Goal: Task Accomplishment & Management: Use online tool/utility

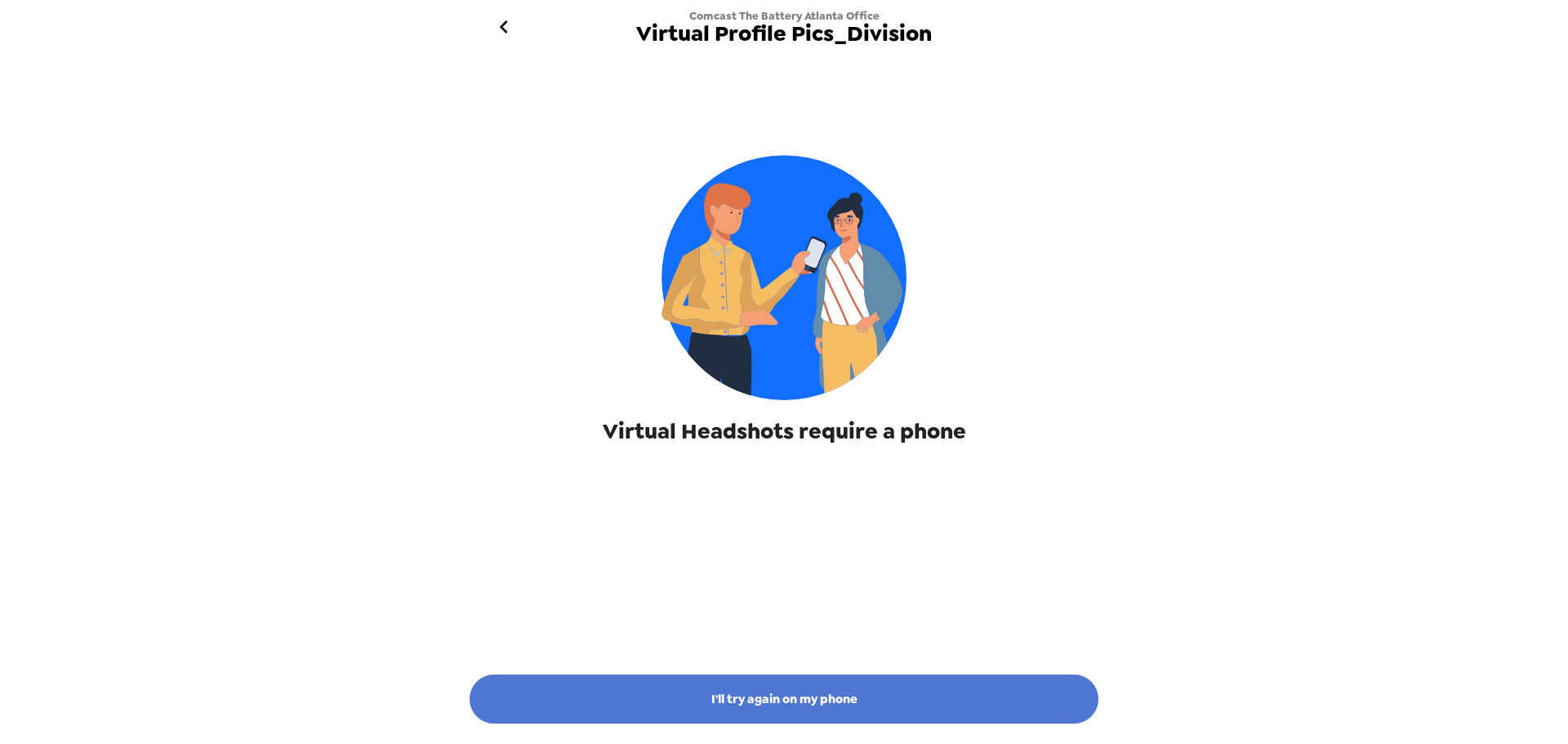
click at [829, 707] on button "I'll try again on my phone" at bounding box center [784, 699] width 629 height 49
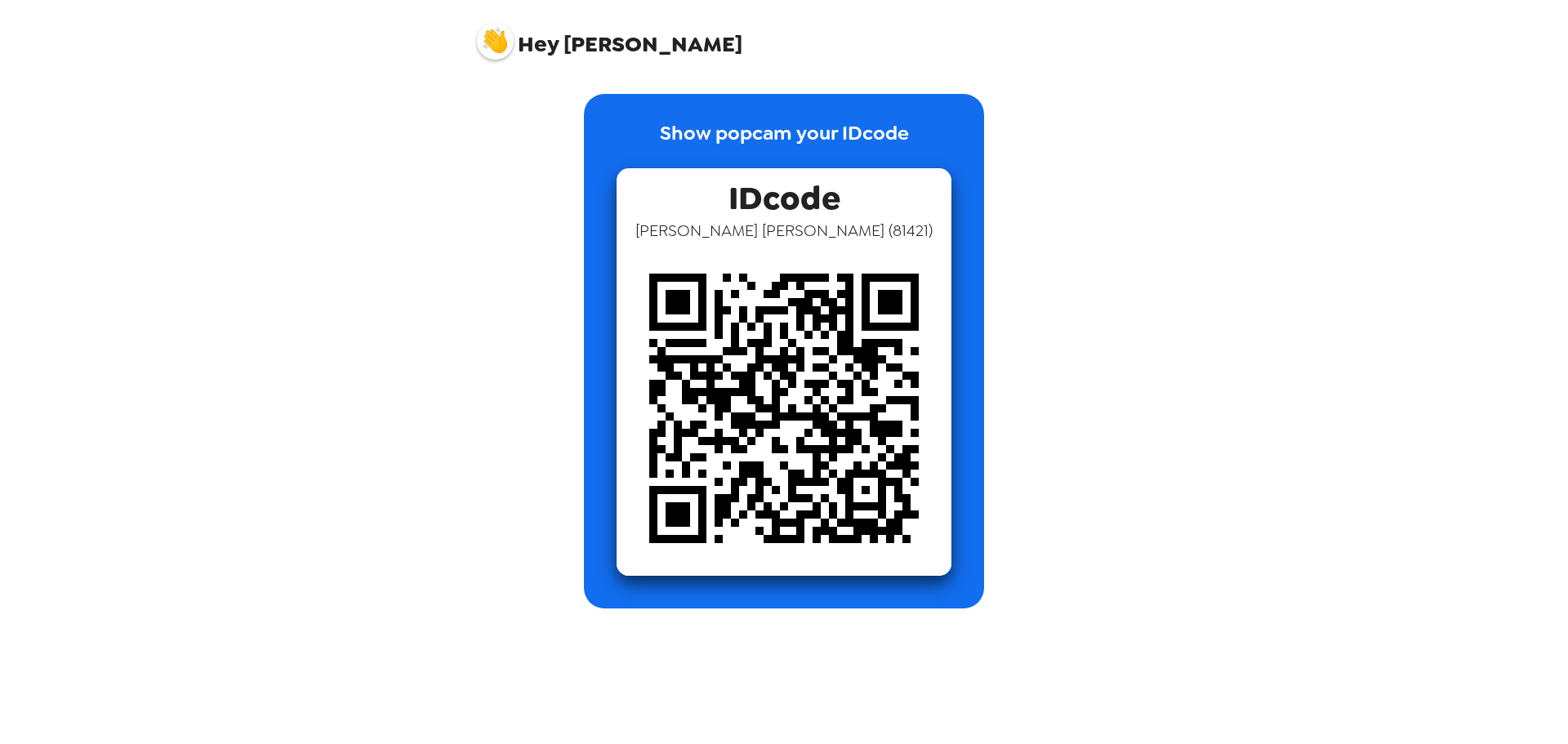
drag, startPoint x: 829, startPoint y: 707, endPoint x: 268, endPoint y: 289, distance: 699.6
click at [268, 289] on div "Hey Mike Show popcam your IDcode IDcode Mike Vertucci ( 81421 )" at bounding box center [784, 372] width 1568 height 744
drag, startPoint x: 804, startPoint y: 365, endPoint x: 1204, endPoint y: 297, distance: 405.7
click at [1204, 297] on div "Hey Mike Show popcam your IDcode IDcode Mike Vertucci ( 81421 )" at bounding box center [784, 372] width 1568 height 744
click at [483, 61] on div "Hey Mike" at bounding box center [784, 35] width 653 height 69
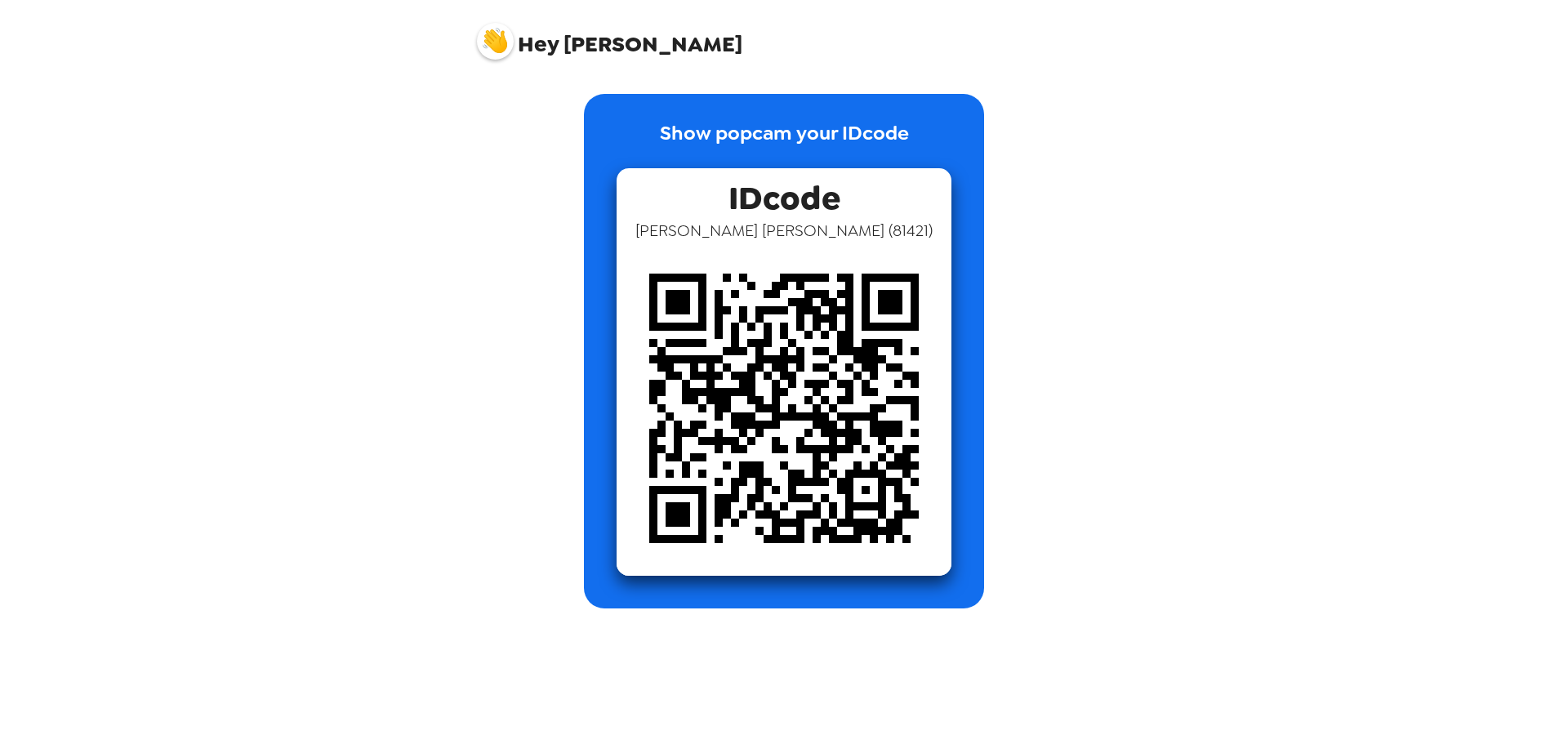
click at [494, 36] on img at bounding box center [495, 41] width 36 height 36
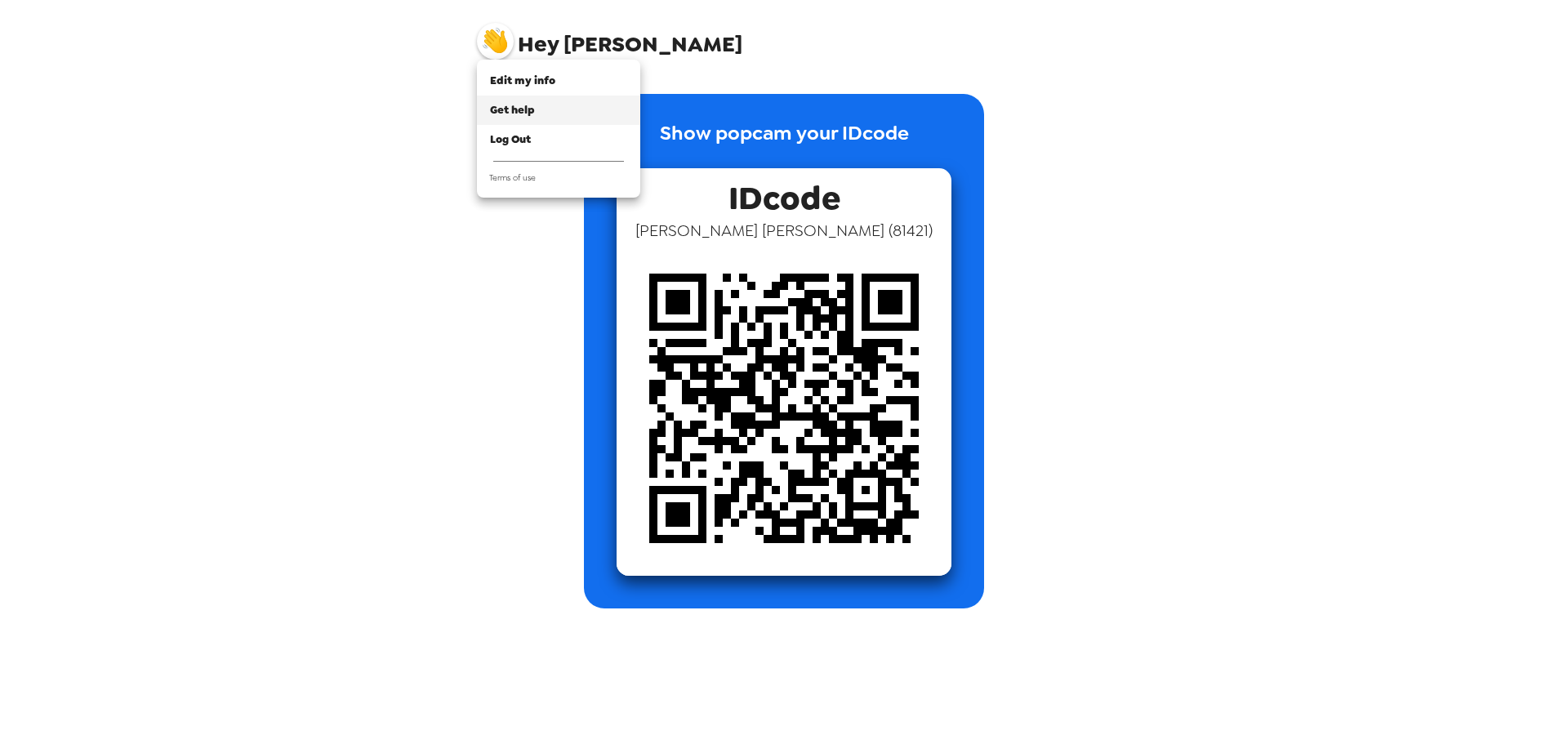
click at [527, 113] on span "Get help" at bounding box center [512, 110] width 45 height 14
click at [353, 350] on div at bounding box center [784, 372] width 1568 height 744
